Goal: Information Seeking & Learning: Learn about a topic

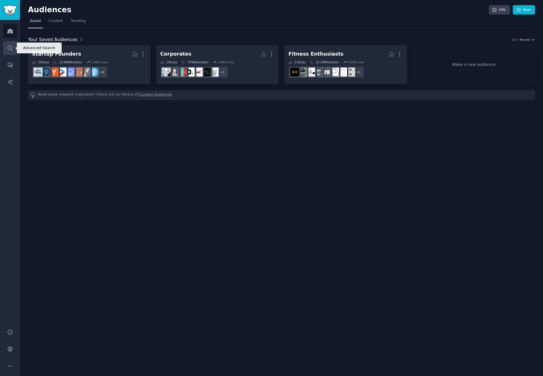
click at [8, 46] on icon "Sidebar" at bounding box center [10, 48] width 6 height 6
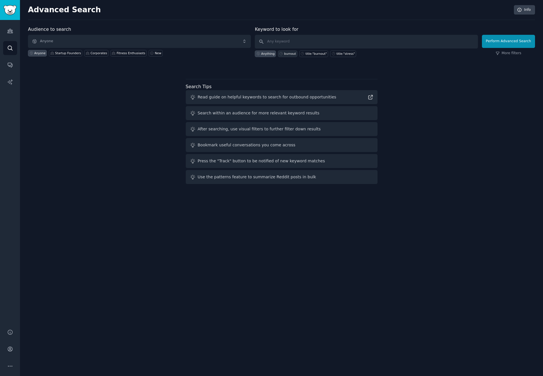
click at [291, 54] on div "burnout" at bounding box center [290, 54] width 12 height 4
type input "burnout"
click at [504, 43] on button "Perform Advanced Search" at bounding box center [508, 41] width 53 height 13
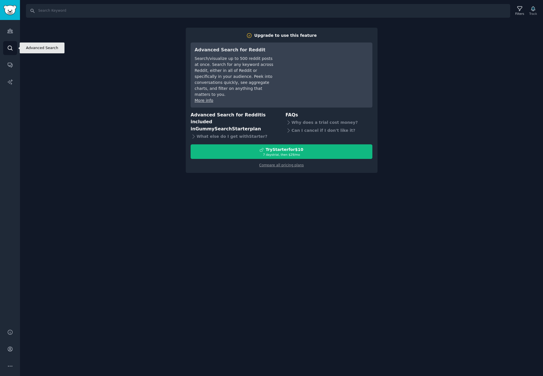
click at [12, 50] on icon "Sidebar" at bounding box center [10, 48] width 6 height 6
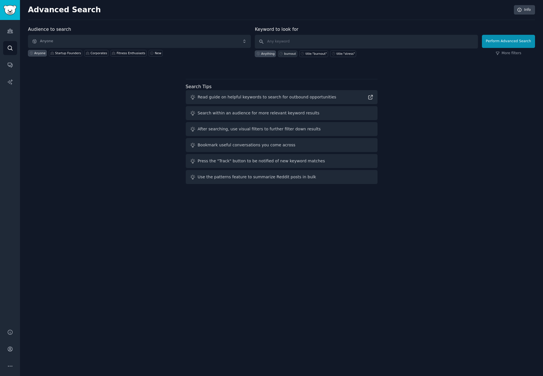
click at [293, 52] on div "burnout" at bounding box center [290, 54] width 12 height 4
type input "burnout"
click at [318, 40] on input "burnout" at bounding box center [366, 42] width 223 height 14
click button "Perform Advanced Search" at bounding box center [508, 41] width 53 height 13
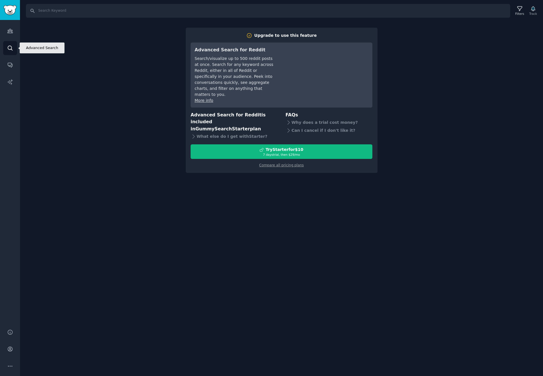
click at [8, 44] on link "Search" at bounding box center [10, 48] width 14 height 14
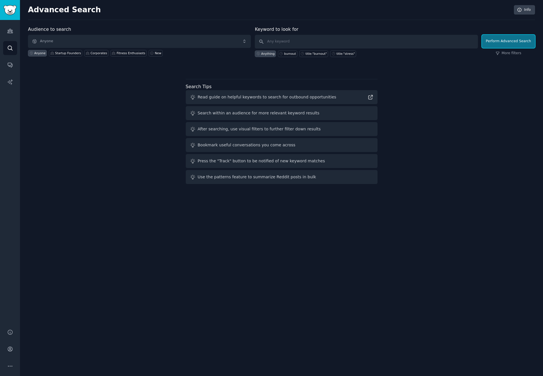
click at [507, 43] on button "Perform Advanced Search" at bounding box center [508, 41] width 53 height 13
click at [287, 55] on div "burnout" at bounding box center [290, 54] width 12 height 4
type input "burnout"
click at [505, 43] on button "Perform Advanced Search" at bounding box center [508, 41] width 53 height 13
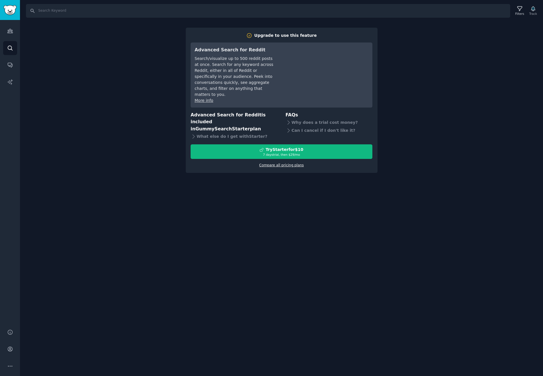
click at [295, 163] on link "Compare all pricing plans" at bounding box center [281, 165] width 44 height 4
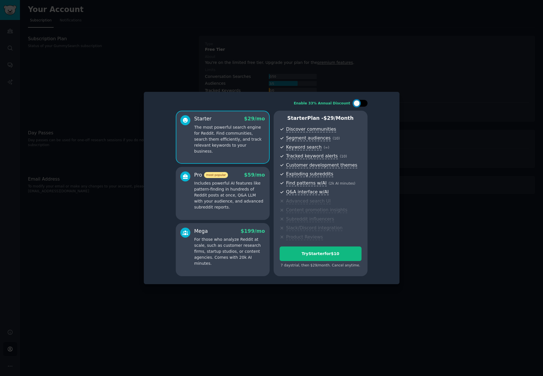
click at [360, 102] on div at bounding box center [360, 103] width 14 height 7
checkbox input "false"
click at [434, 108] on div at bounding box center [271, 188] width 543 height 376
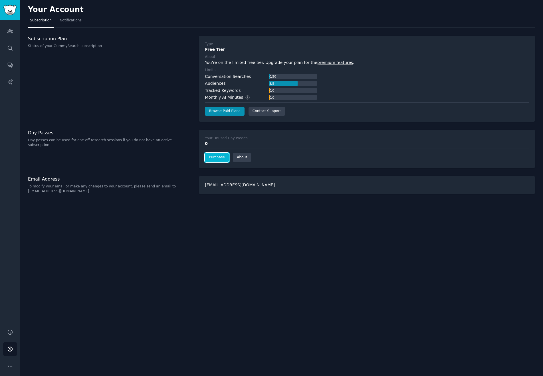
click at [216, 157] on link "Purchase" at bounding box center [217, 157] width 24 height 9
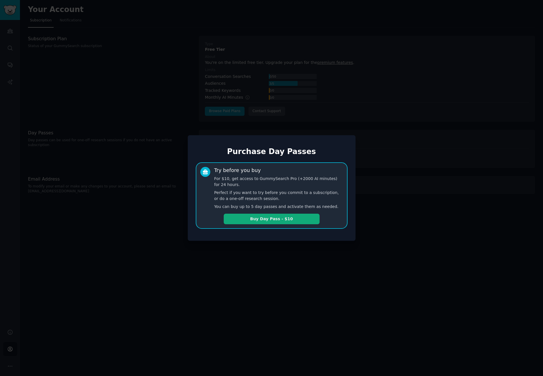
click at [242, 221] on button "Buy Day Pass - $10" at bounding box center [272, 219] width 96 height 11
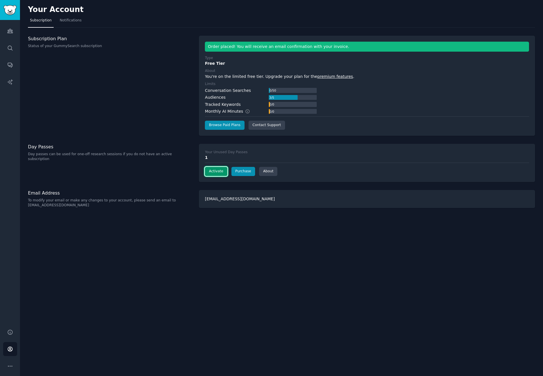
click at [213, 173] on button "Activate" at bounding box center [216, 171] width 22 height 9
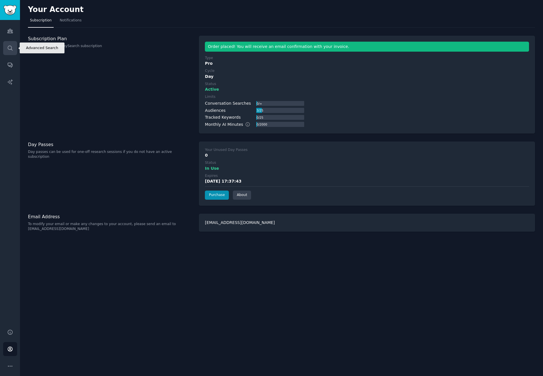
click at [10, 46] on icon "Sidebar" at bounding box center [10, 48] width 5 height 5
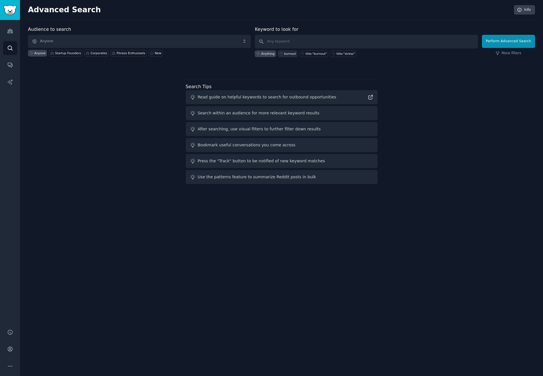
click at [293, 55] on div "burnout" at bounding box center [290, 54] width 12 height 4
type input "burnout"
click at [507, 42] on button "Perform Advanced Search" at bounding box center [508, 41] width 53 height 13
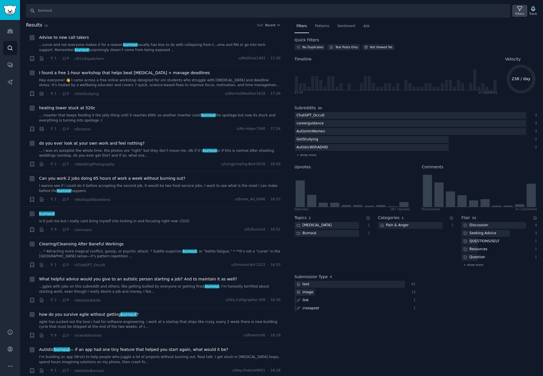
click at [524, 10] on div "Filters" at bounding box center [519, 11] width 15 height 12
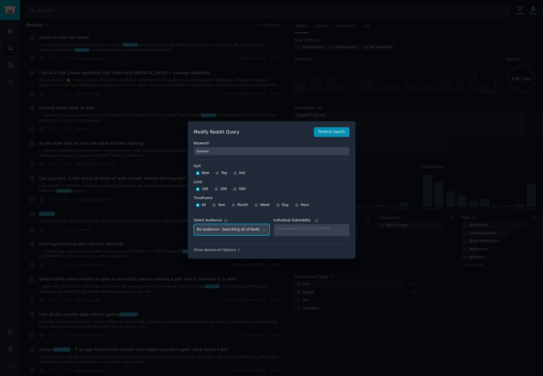
click at [249, 231] on select "No audience - Searching all of Reddit Fitness Enthusiasts - 13 Subreddits Corpo…" at bounding box center [232, 230] width 76 height 12
click at [223, 251] on div "Show Advanced Options ↓" at bounding box center [272, 250] width 156 height 5
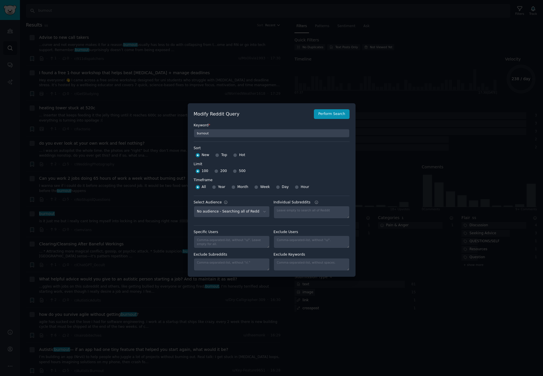
click at [226, 116] on h2 "Modify Reddit Query" at bounding box center [252, 114] width 117 height 7
click at [282, 87] on div at bounding box center [271, 188] width 543 height 376
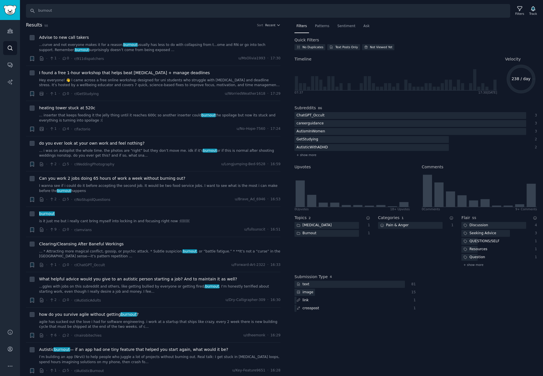
click at [515, 80] on text "238 / day" at bounding box center [520, 78] width 19 height 5
click at [516, 79] on text "238 / day" at bounding box center [520, 78] width 19 height 5
click at [322, 27] on span "Patterns" at bounding box center [322, 26] width 14 height 5
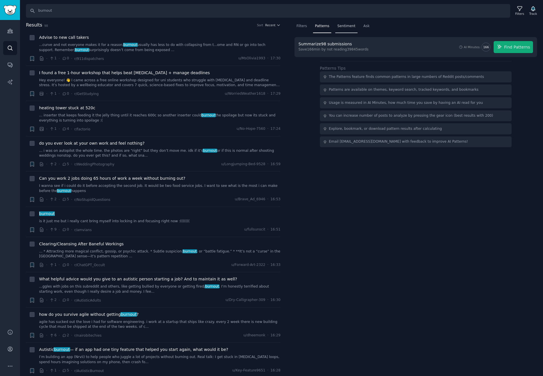
click at [355, 27] on div "Sentiment" at bounding box center [346, 28] width 22 height 12
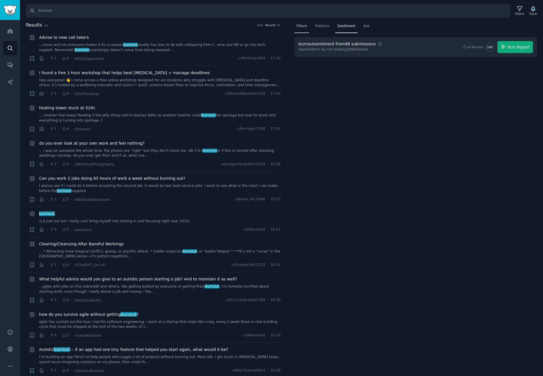
click at [301, 24] on span "Filters" at bounding box center [301, 26] width 11 height 5
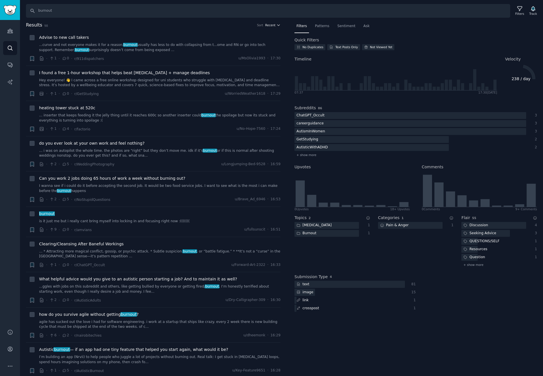
click at [271, 23] on span "Recent" at bounding box center [270, 25] width 10 height 4
click at [276, 23] on icon "button" at bounding box center [278, 25] width 4 height 4
click at [518, 14] on div "Filters" at bounding box center [519, 14] width 9 height 4
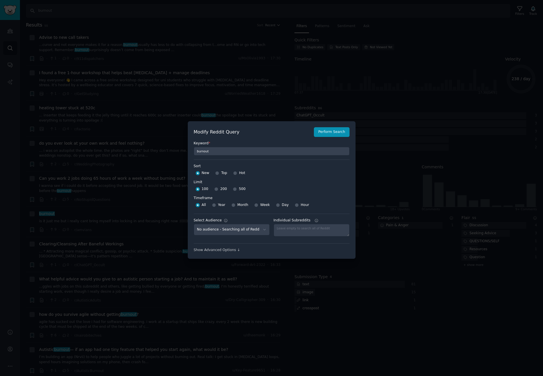
scroll to position [4, 0]
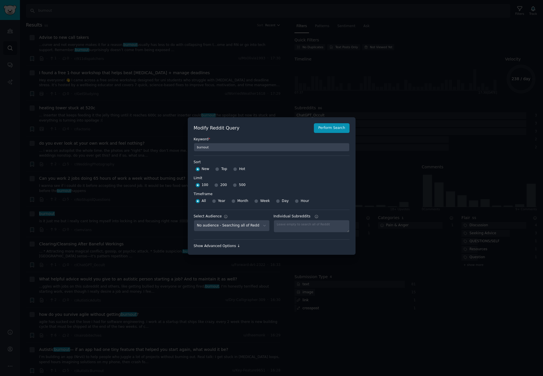
click at [226, 245] on div "Show Advanced Options ↓" at bounding box center [272, 246] width 156 height 5
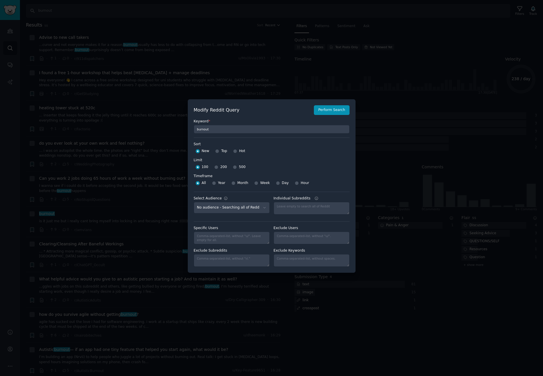
scroll to position [0, 0]
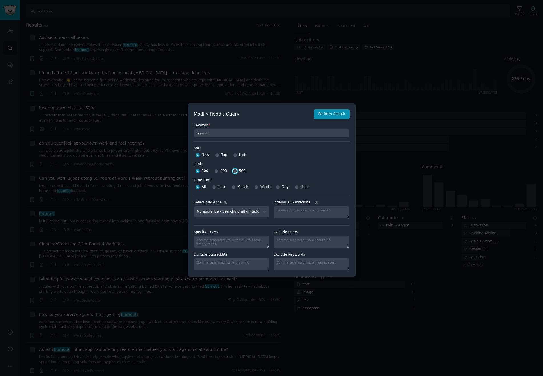
click at [235, 171] on input "500" at bounding box center [235, 171] width 4 height 4
radio input "true"
click at [220, 188] on span "Year" at bounding box center [221, 187] width 7 height 5
click at [216, 188] on input "Year" at bounding box center [214, 187] width 4 height 4
radio input "true"
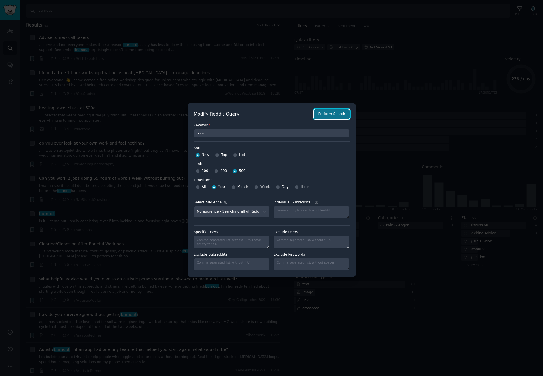
click at [331, 115] on button "Perform Search" at bounding box center [331, 114] width 35 height 10
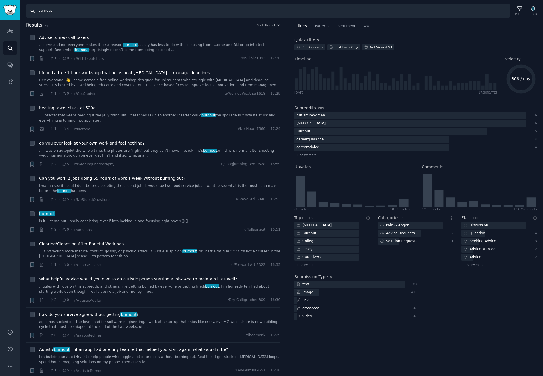
drag, startPoint x: 34, startPoint y: 9, endPoint x: 31, endPoint y: 8, distance: 3.4
click at [31, 8] on input "burnout" at bounding box center [268, 11] width 484 height 14
paste input "title:"burnout""
type input "title:"burnout""
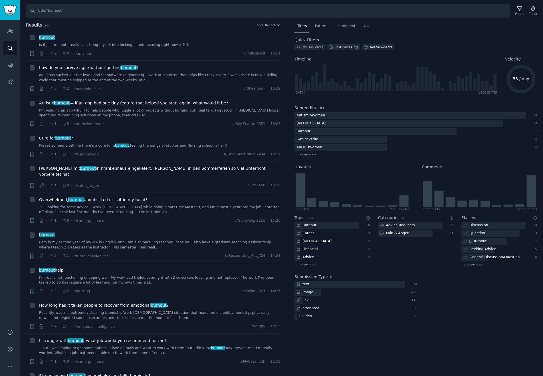
click at [519, 79] on text "58 / day" at bounding box center [521, 78] width 16 height 5
click at [511, 61] on span "Velocity" at bounding box center [513, 59] width 16 height 6
click at [516, 58] on span "Velocity" at bounding box center [513, 59] width 16 height 6
click at [469, 13] on input "title:"burnout"" at bounding box center [268, 11] width 484 height 14
click at [518, 9] on icon at bounding box center [520, 9] width 6 height 6
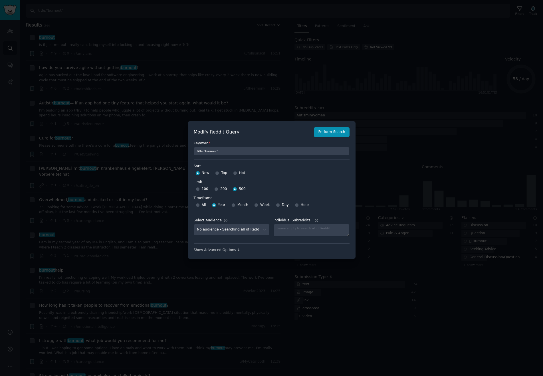
scroll to position [4, 0]
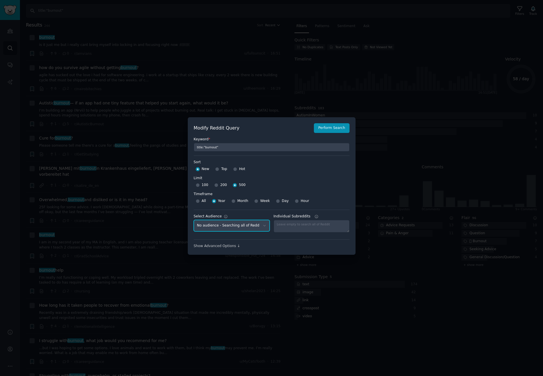
click at [239, 225] on select "No audience - Searching all of Reddit Fitness Enthusiasts - 13 Subreddits Corpo…" at bounding box center [232, 226] width 76 height 12
select select "21922a14aa"
click at [323, 127] on button "Perform Search" at bounding box center [331, 128] width 35 height 10
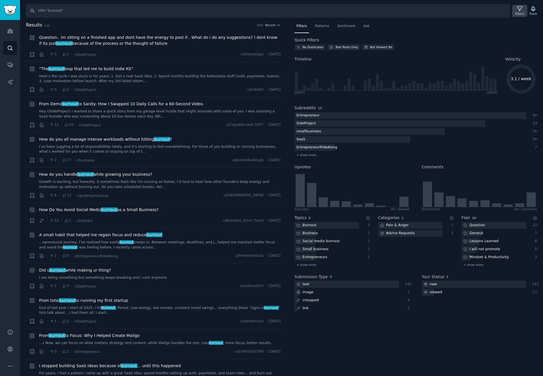
click at [520, 11] on icon at bounding box center [520, 9] width 6 height 6
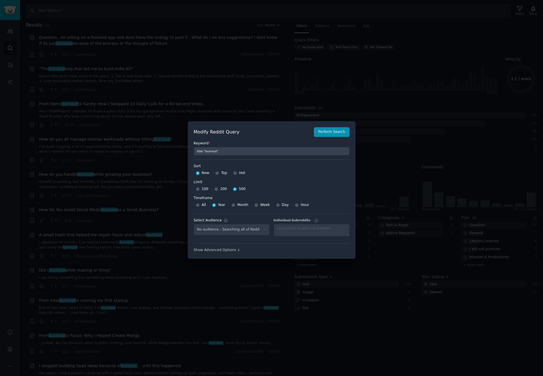
select select "21922a14aa"
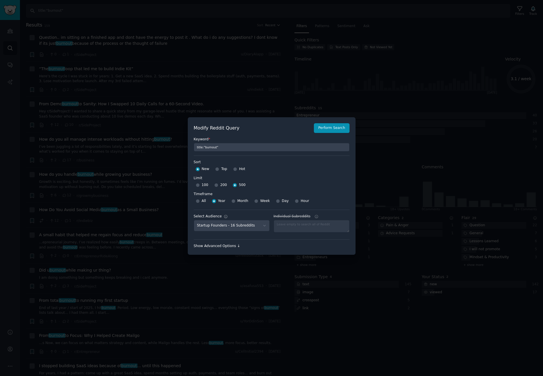
click at [233, 244] on div "Show Advanced Options ↓" at bounding box center [272, 246] width 156 height 5
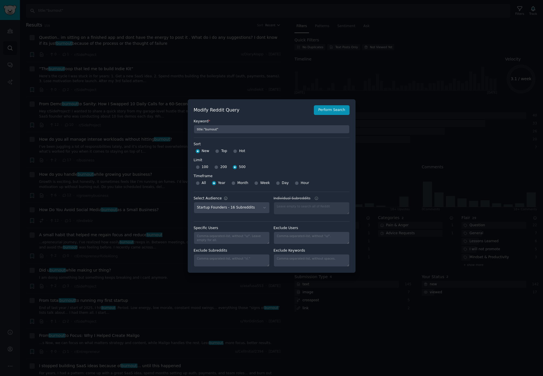
scroll to position [0, 0]
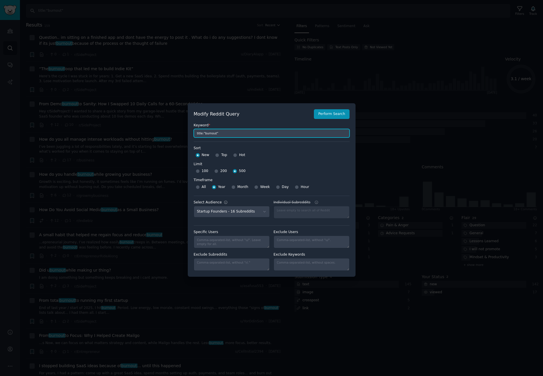
click at [236, 134] on input "title:"burnout"" at bounding box center [272, 133] width 156 height 9
paste input "title:"burnout""
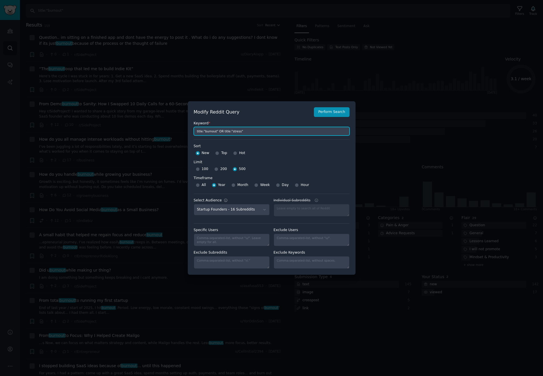
type input "title:"burnout" OR title:"stress""
click at [246, 210] on select "No audience - Searching all of Reddit Fitness Enthusiasts - 13 Subreddits Corpo…" at bounding box center [232, 210] width 76 height 12
select select
click at [337, 110] on button "Perform Search" at bounding box center [331, 112] width 35 height 10
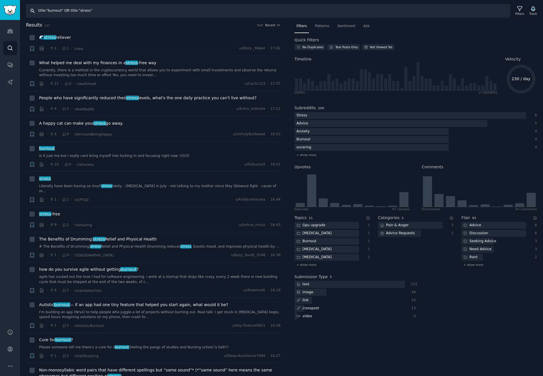
drag, startPoint x: 45, startPoint y: 11, endPoint x: 24, endPoint y: 10, distance: 21.1
click at [24, 10] on div "Search title:"burnout" OR title:"stress" Filters Track" at bounding box center [281, 9] width 523 height 18
click at [68, 12] on input ""burnout" OR title:"stress"" at bounding box center [268, 11] width 484 height 14
type input ""burnout" OR "stress""
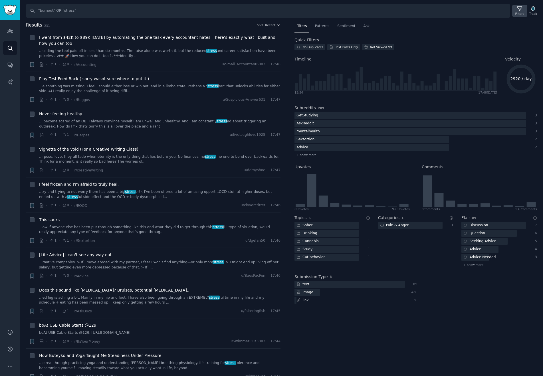
click at [521, 10] on icon at bounding box center [520, 9] width 6 height 6
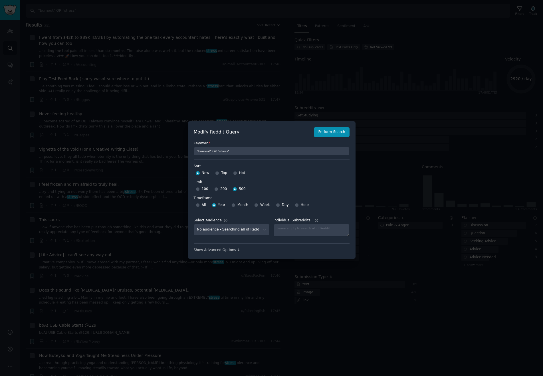
scroll to position [4, 0]
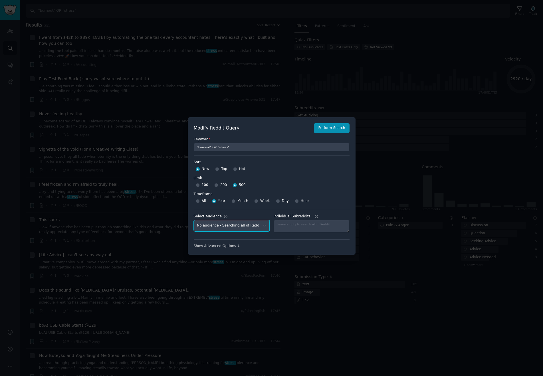
click at [228, 227] on select "No audience - Searching all of Reddit Fitness Enthusiasts - 13 Subreddits Corpo…" at bounding box center [232, 226] width 76 height 12
select select "21922a14aa"
click at [333, 126] on button "Perform Search" at bounding box center [331, 128] width 35 height 10
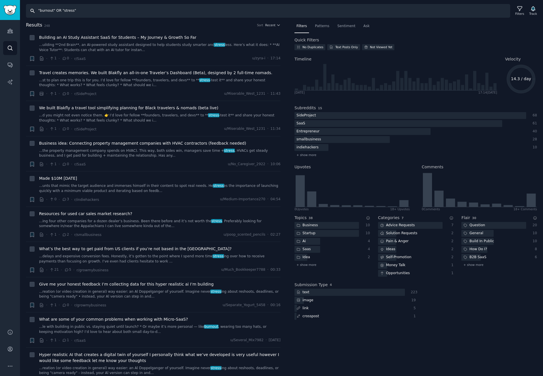
drag, startPoint x: 54, startPoint y: 12, endPoint x: 103, endPoint y: 11, distance: 49.1
click at [103, 11] on input ""burnout" OR "stress"" at bounding box center [268, 11] width 484 height 14
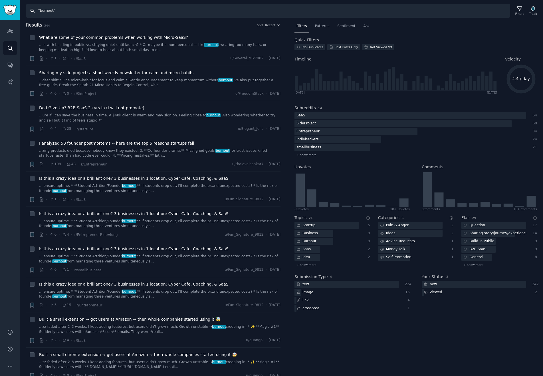
drag, startPoint x: 45, startPoint y: 10, endPoint x: 33, endPoint y: 12, distance: 13.0
click at [33, 12] on input ""burnout"" at bounding box center [268, 11] width 484 height 14
paste input "title:"stress" AND title:"track"
drag, startPoint x: 66, startPoint y: 11, endPoint x: 84, endPoint y: 12, distance: 18.3
click at [66, 11] on input "title:"stress" AND title:"track"" at bounding box center [268, 11] width 484 height 14
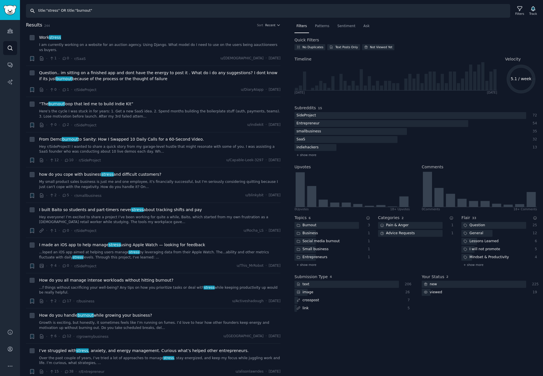
drag, startPoint x: 65, startPoint y: 12, endPoint x: 15, endPoint y: 11, distance: 49.9
click at [15, 11] on div "AI Reports Audiences Search Conversations AI Reports Help Account More Search t…" at bounding box center [271, 188] width 543 height 376
type input "title:"burnout""
